Goal: Navigation & Orientation: Find specific page/section

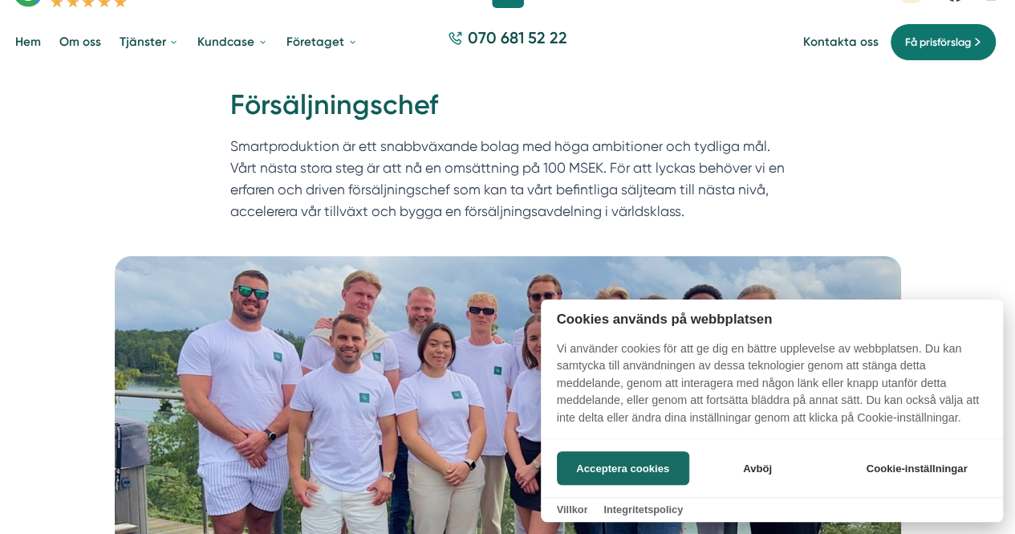
scroll to position [71, 0]
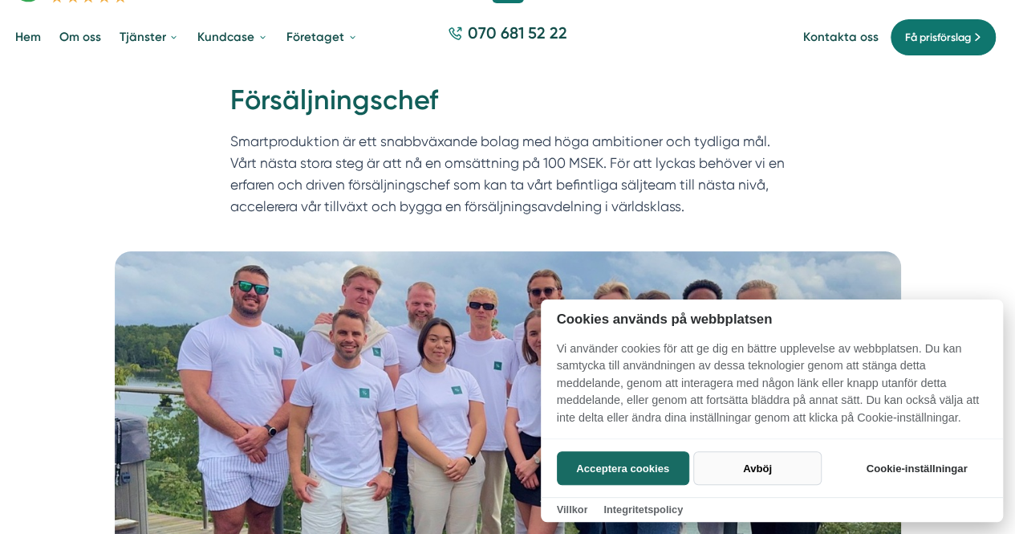
click at [768, 474] on button "Avböj" at bounding box center [757, 468] width 128 height 34
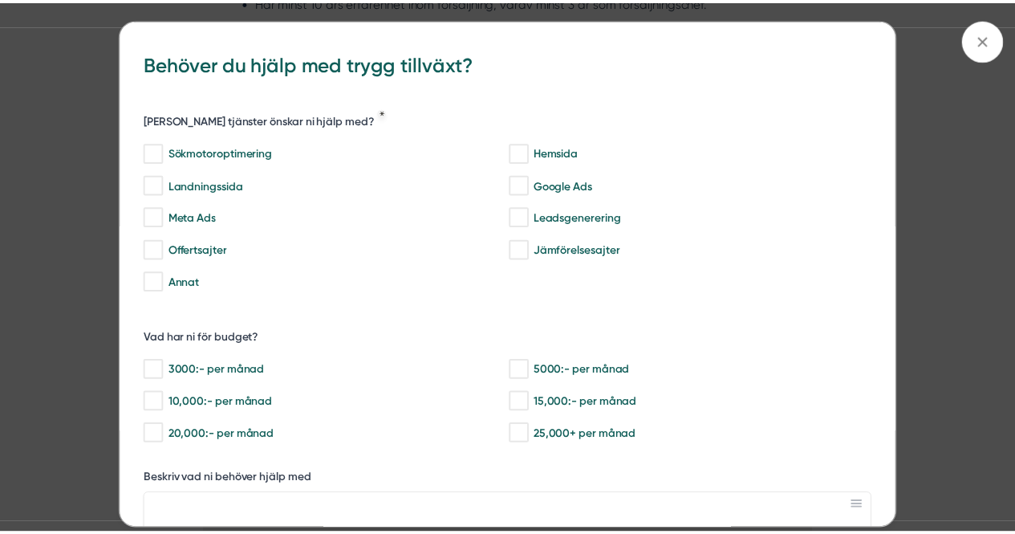
scroll to position [16, 0]
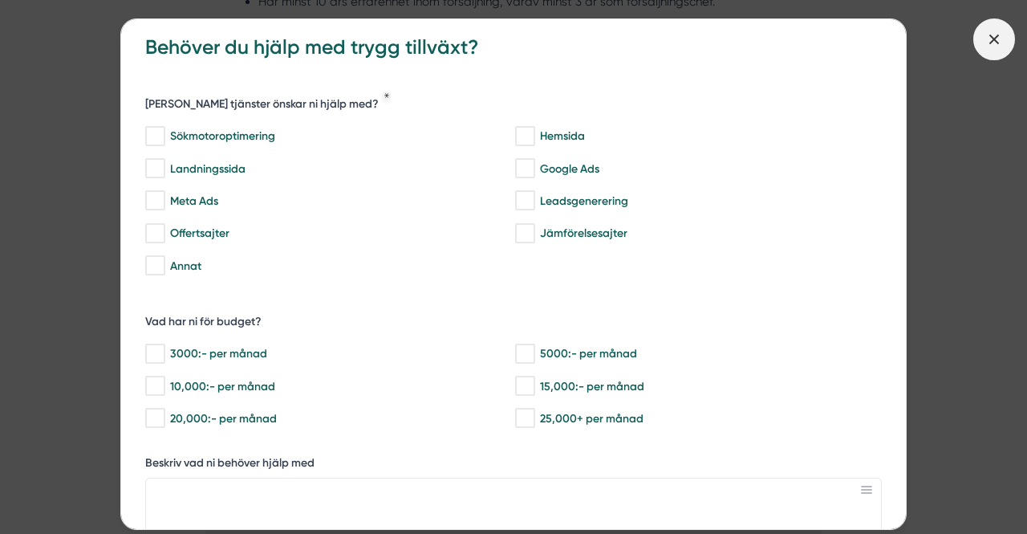
click at [985, 47] on icon at bounding box center [994, 39] width 18 height 18
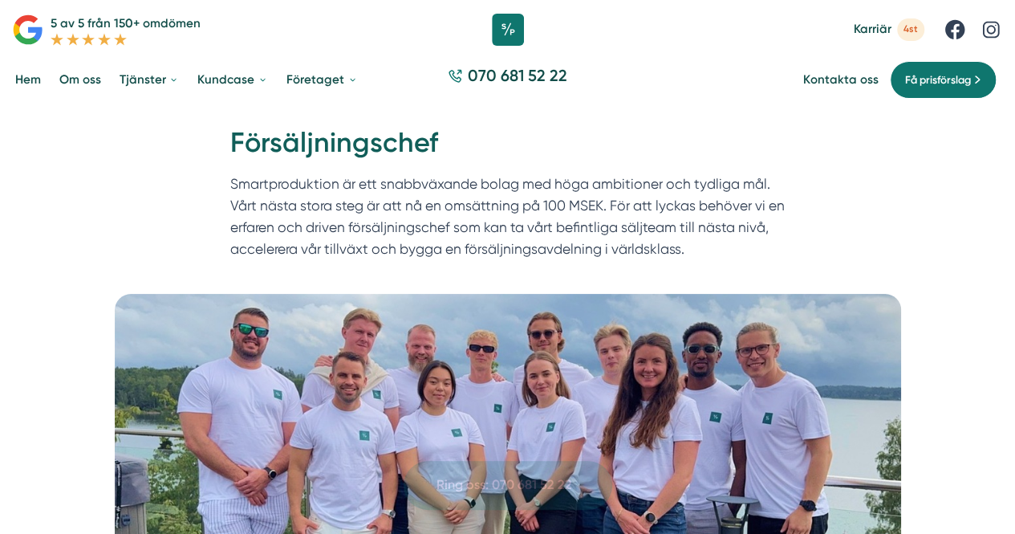
scroll to position [0, 0]
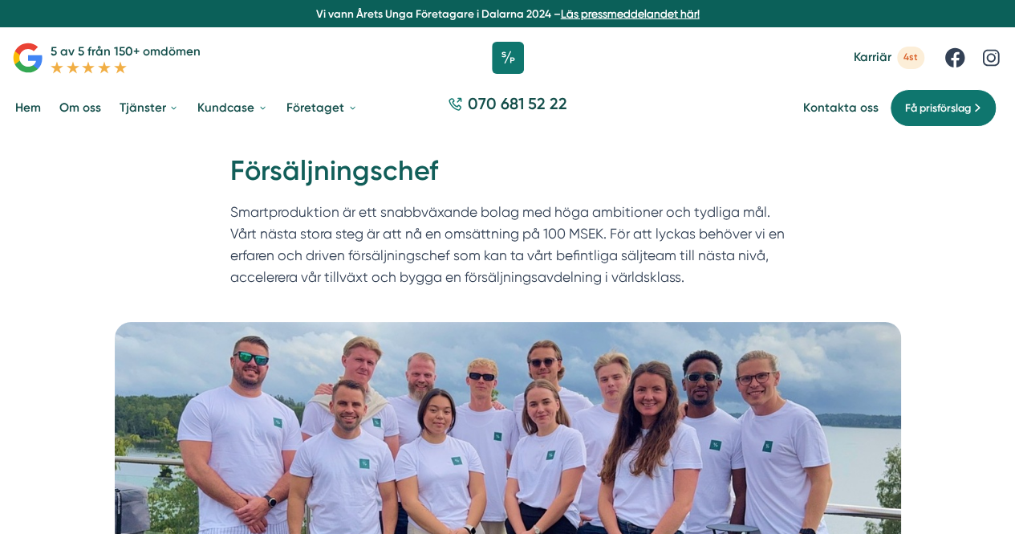
click at [85, 109] on link "Om oss" at bounding box center [80, 108] width 48 height 40
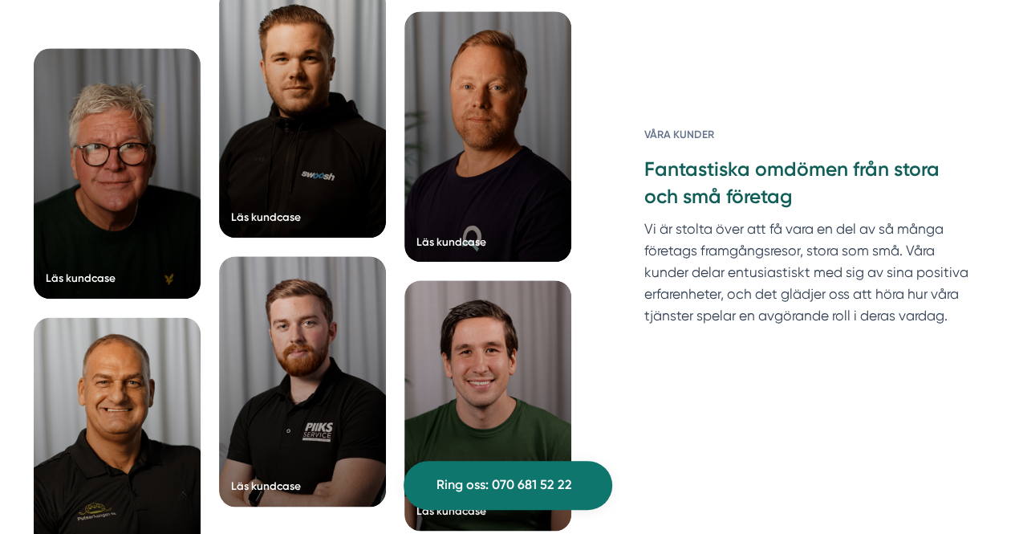
scroll to position [3882, 0]
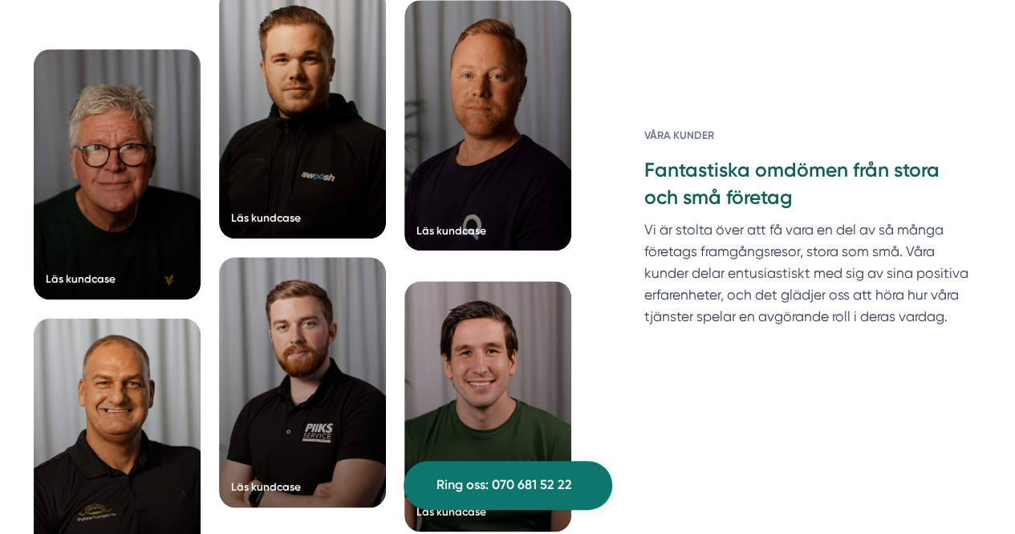
click at [486, 175] on div at bounding box center [487, 125] width 167 height 250
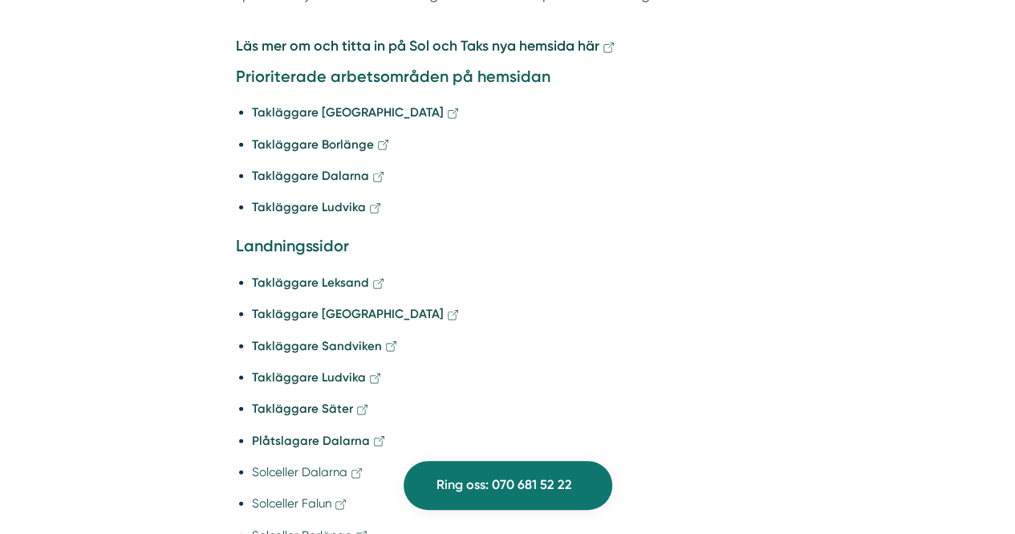
scroll to position [2085, 0]
